Goal: Transaction & Acquisition: Download file/media

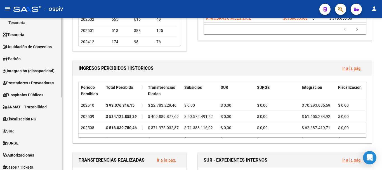
scroll to position [139, 0]
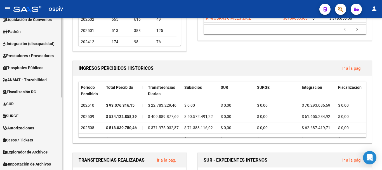
click at [25, 153] on span "Explorador de Archivos" at bounding box center [25, 152] width 45 height 6
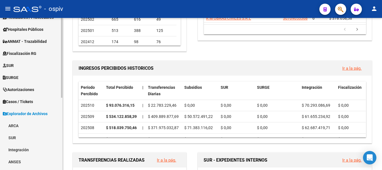
scroll to position [111, 0]
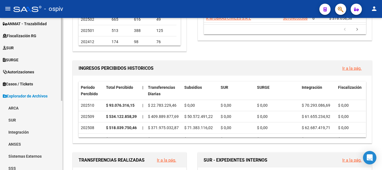
click at [13, 107] on link "ARCA" at bounding box center [31, 108] width 62 height 12
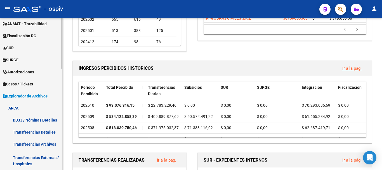
scroll to position [167, 0]
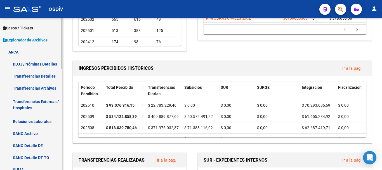
click at [41, 78] on link "Transferencias Detalles" at bounding box center [31, 76] width 62 height 12
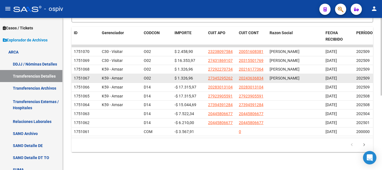
scroll to position [56, 0]
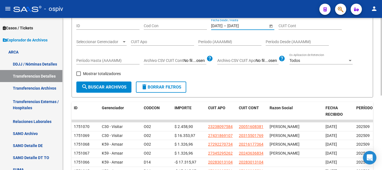
click at [247, 25] on input "[DATE]" at bounding box center [240, 26] width 27 height 5
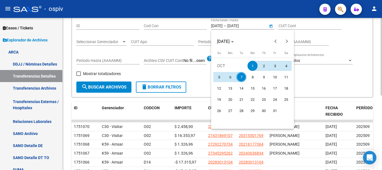
click at [247, 25] on div at bounding box center [191, 85] width 382 height 170
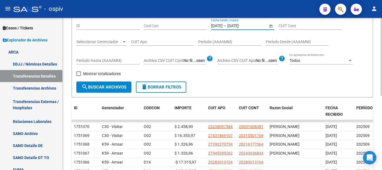
click at [250, 25] on input "[DATE]" at bounding box center [240, 26] width 27 height 5
click at [240, 27] on input "[DATE]" at bounding box center [240, 26] width 27 height 5
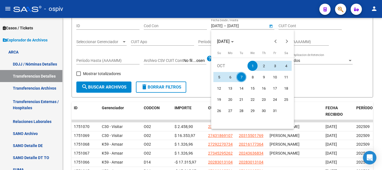
click at [241, 77] on span "7" at bounding box center [241, 77] width 10 height 10
type input "[DATE]"
click at [241, 77] on span "7" at bounding box center [241, 77] width 10 height 10
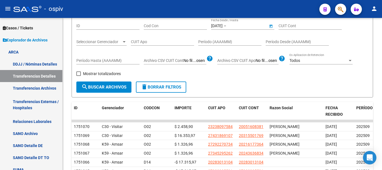
type input "[DATE]"
click at [100, 88] on span "search Buscar Archivos" at bounding box center [103, 87] width 45 height 5
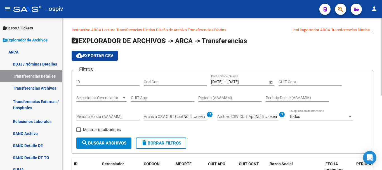
click at [100, 55] on span "cloud_download Exportar CSV" at bounding box center [94, 55] width 37 height 5
click at [292, 55] on div "cloud_download Exportar CSV" at bounding box center [223, 56] width 302 height 10
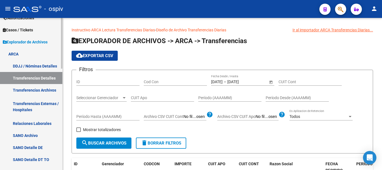
scroll to position [137, 0]
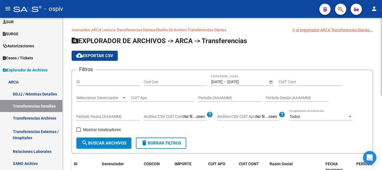
click at [240, 79] on div "[DATE] [DATE] – [DATE] [DATE] Fecha Desde / Hasta" at bounding box center [239, 79] width 57 height 11
click at [243, 83] on input "[DATE]" at bounding box center [240, 81] width 27 height 5
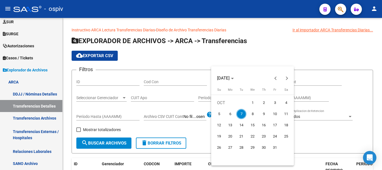
click at [231, 113] on span "6" at bounding box center [230, 114] width 10 height 10
type input "[DATE]"
click at [229, 113] on span "6" at bounding box center [230, 114] width 10 height 10
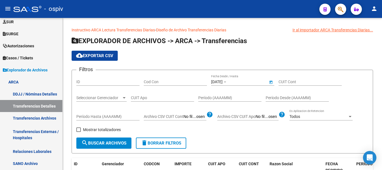
type input "[DATE]"
click at [110, 141] on span "search Buscar Archivos" at bounding box center [103, 142] width 45 height 5
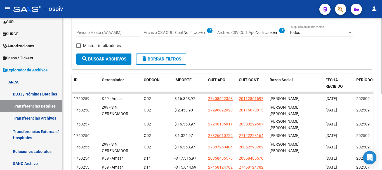
scroll to position [0, 0]
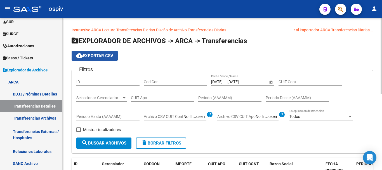
click at [91, 57] on span "cloud_download Exportar CSV" at bounding box center [94, 55] width 37 height 5
